Goal: Complete application form

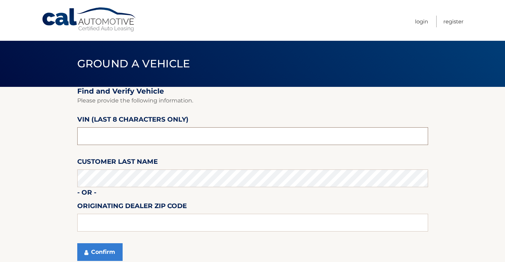
click at [138, 139] on input "text" at bounding box center [252, 136] width 351 height 18
click at [105, 140] on input "text" at bounding box center [252, 136] width 351 height 18
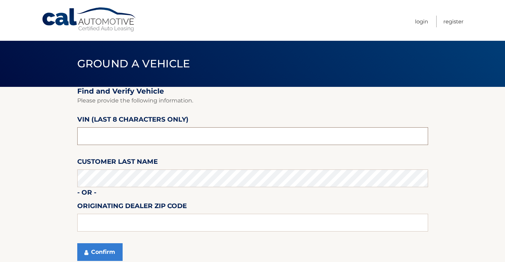
click at [105, 140] on input "text" at bounding box center [252, 136] width 351 height 18
type input "nt206629"
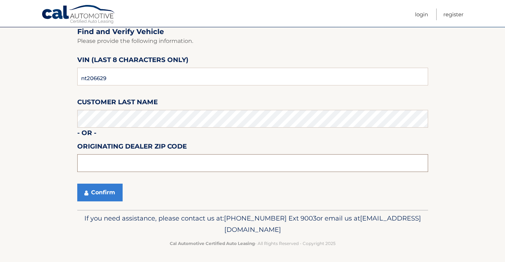
scroll to position [61, 0]
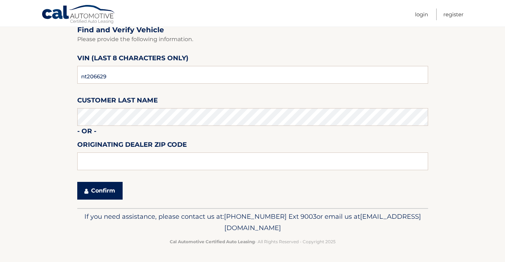
click at [96, 187] on button "Confirm" at bounding box center [99, 191] width 45 height 18
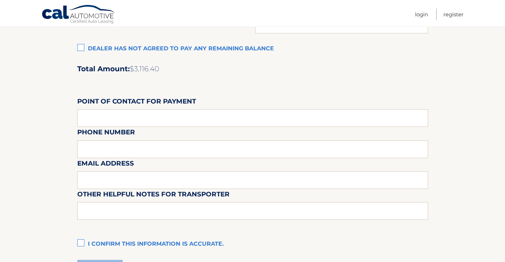
scroll to position [478, 0]
